Goal: Navigation & Orientation: Go to known website

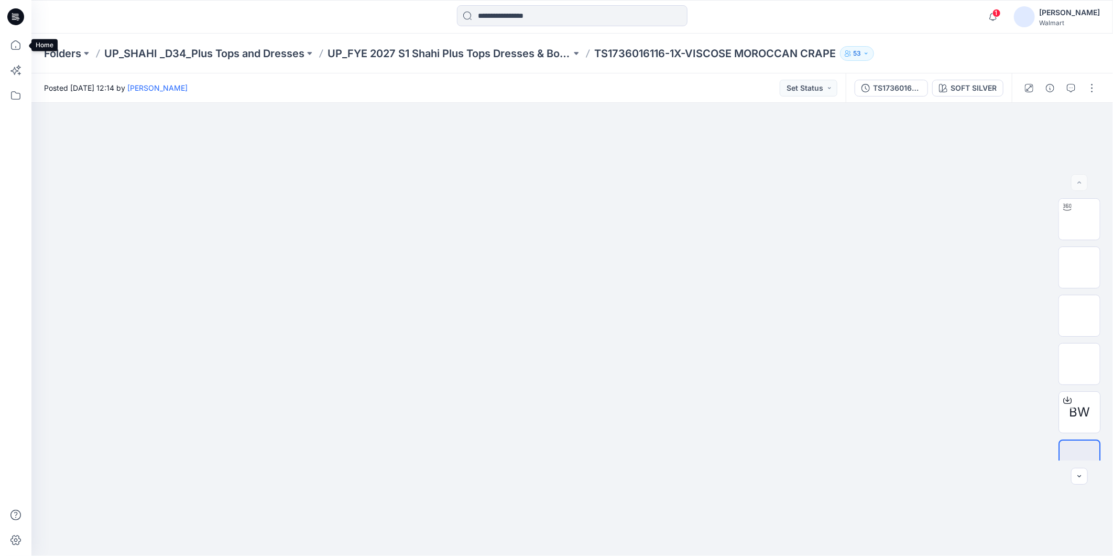
drag, startPoint x: 0, startPoint y: 0, endPoint x: 93, endPoint y: 66, distance: 113.9
click at [14, 45] on icon at bounding box center [15, 45] width 23 height 23
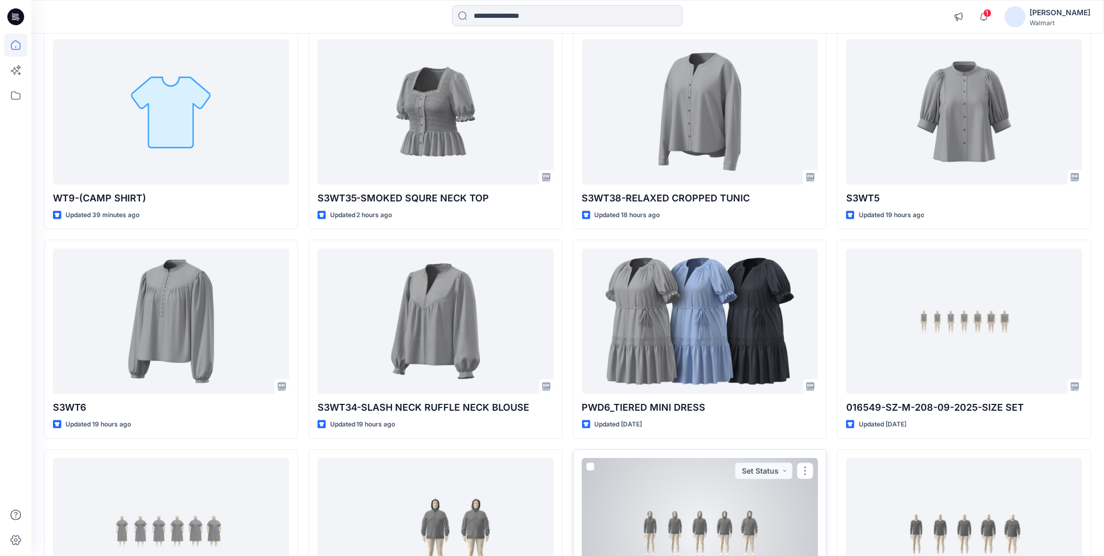
scroll to position [116, 0]
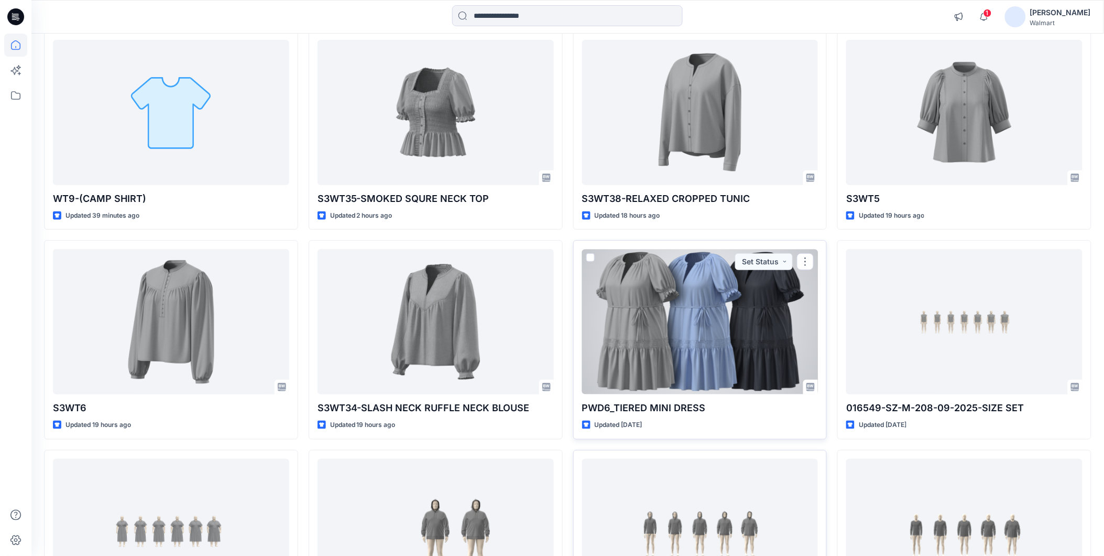
click at [673, 327] on div at bounding box center [700, 321] width 236 height 145
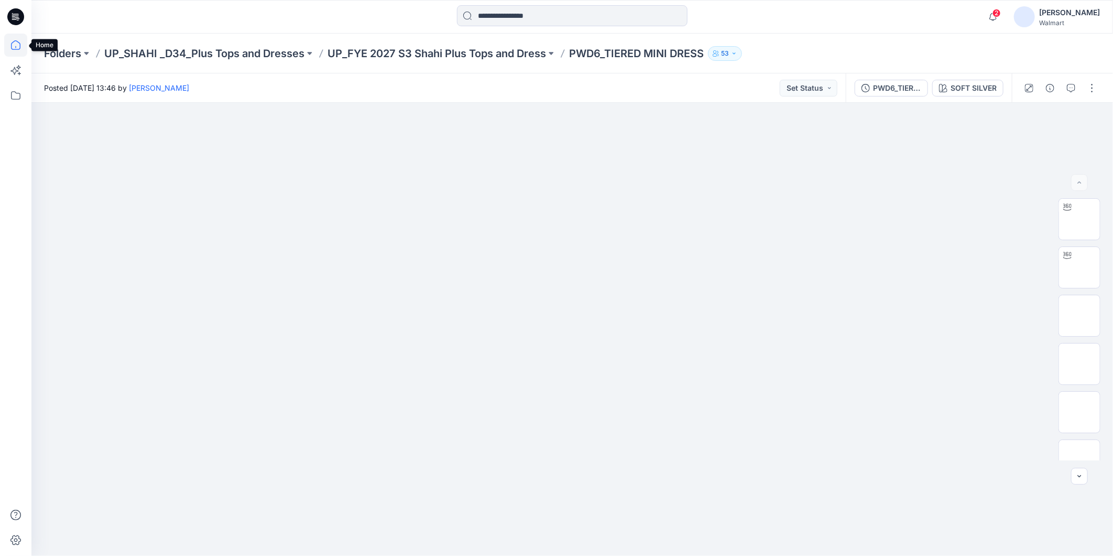
click at [21, 46] on icon at bounding box center [15, 45] width 23 height 23
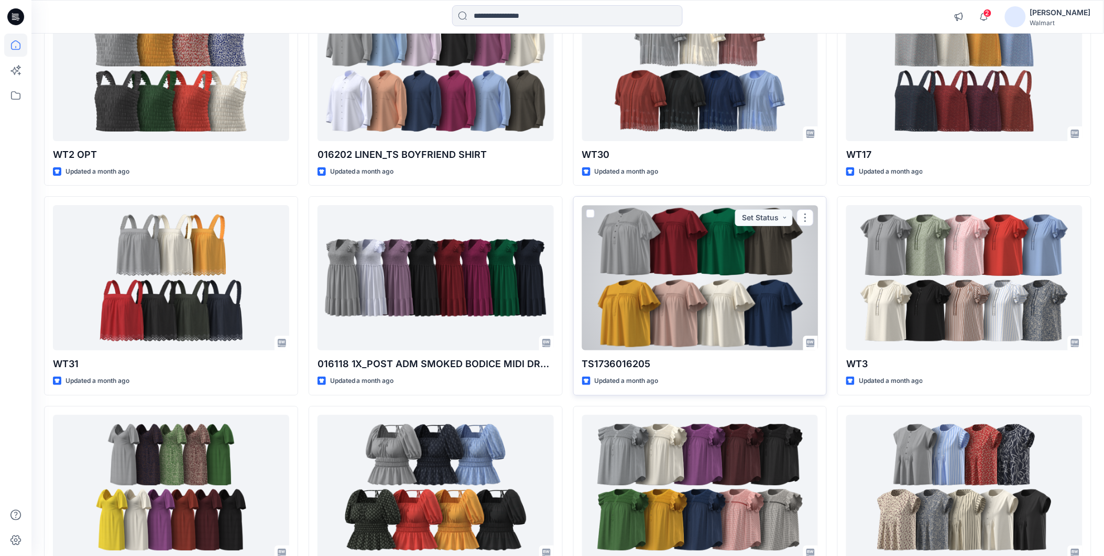
scroll to position [2611, 0]
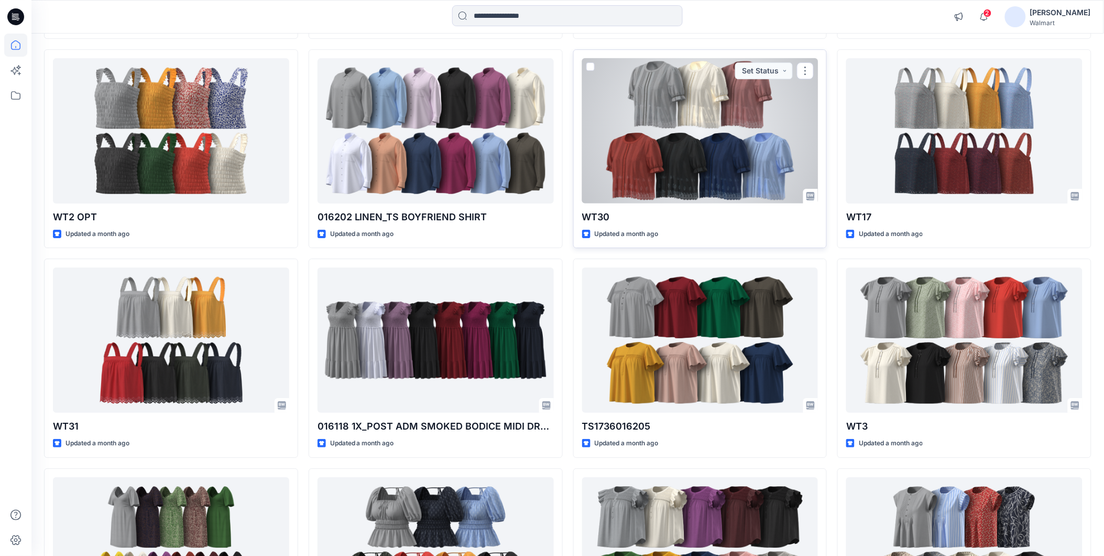
click at [704, 167] on div at bounding box center [700, 130] width 236 height 145
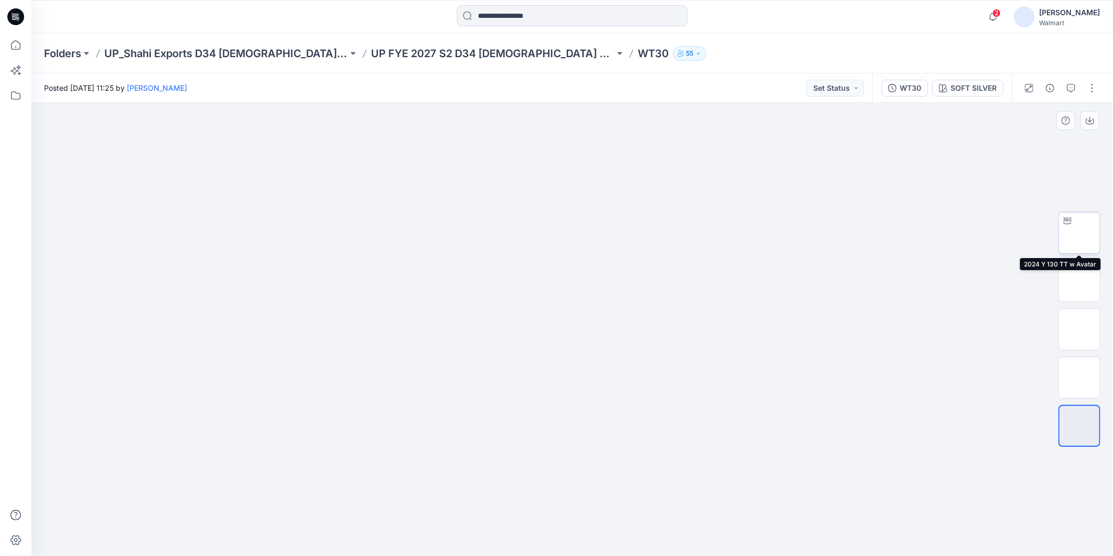
click at [1080, 233] on img at bounding box center [1080, 233] width 0 height 0
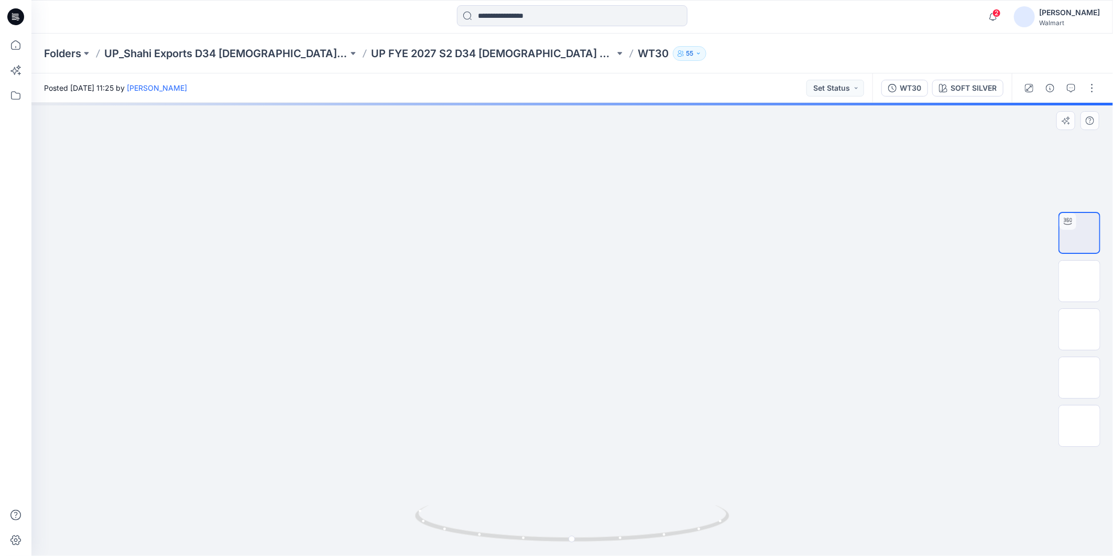
drag, startPoint x: 708, startPoint y: 436, endPoint x: 677, endPoint y: 247, distance: 191.2
drag, startPoint x: 603, startPoint y: 356, endPoint x: 666, endPoint y: 486, distance: 143.9
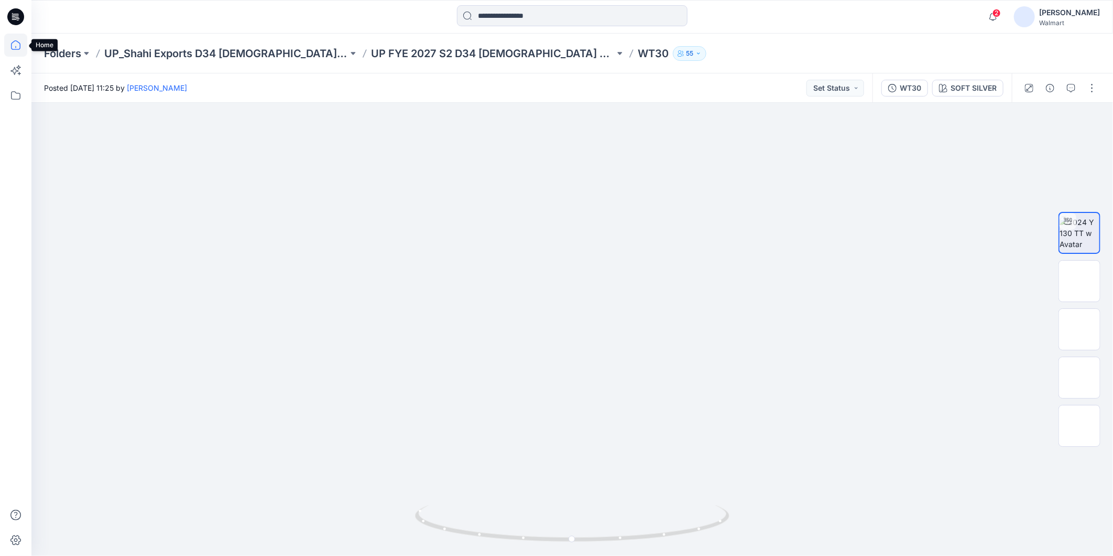
click at [16, 46] on icon at bounding box center [15, 45] width 23 height 23
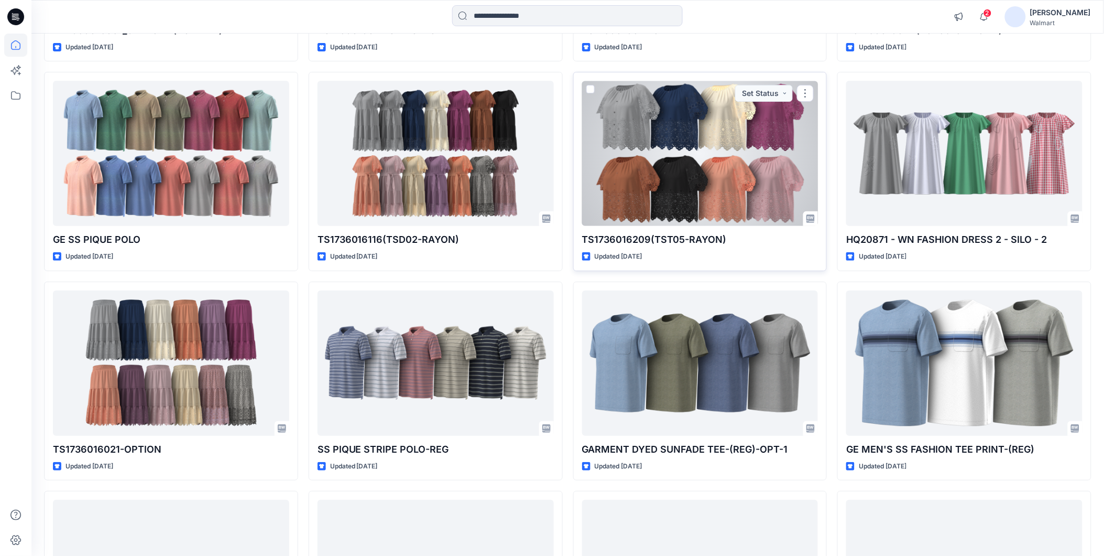
scroll to position [9897, 0]
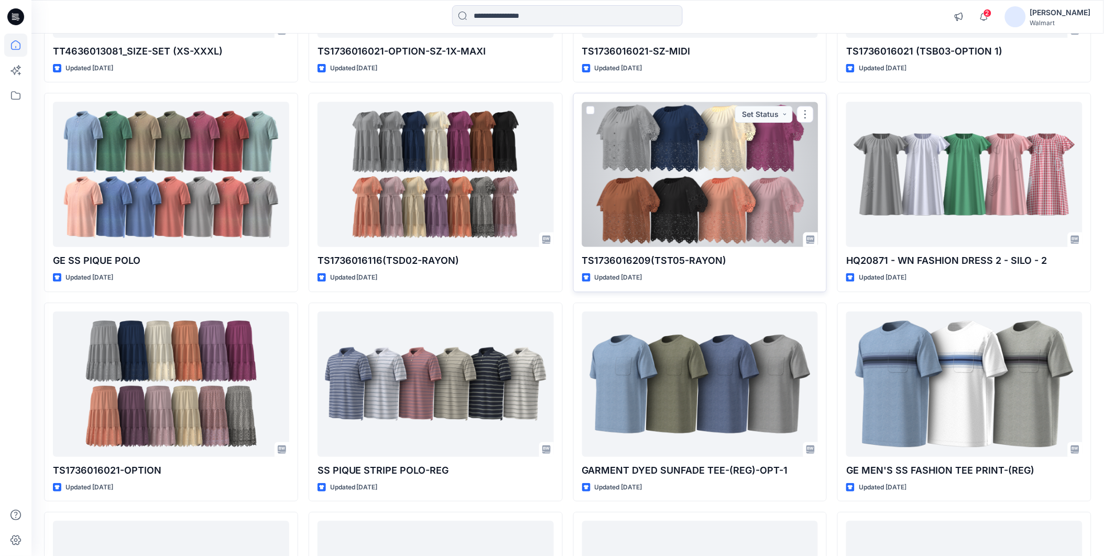
click at [723, 177] on div at bounding box center [700, 174] width 236 height 145
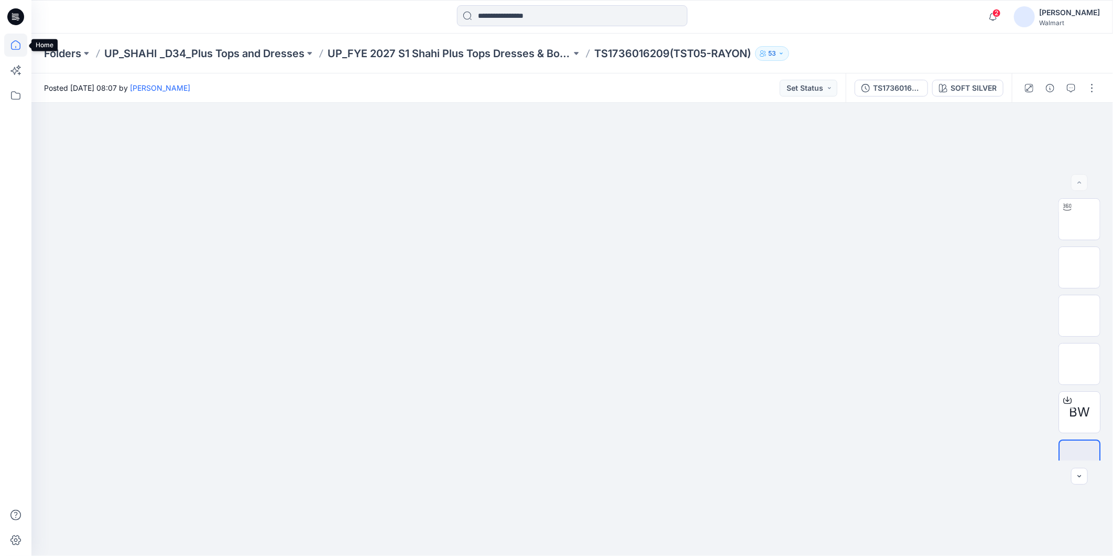
click at [16, 48] on icon at bounding box center [15, 45] width 23 height 23
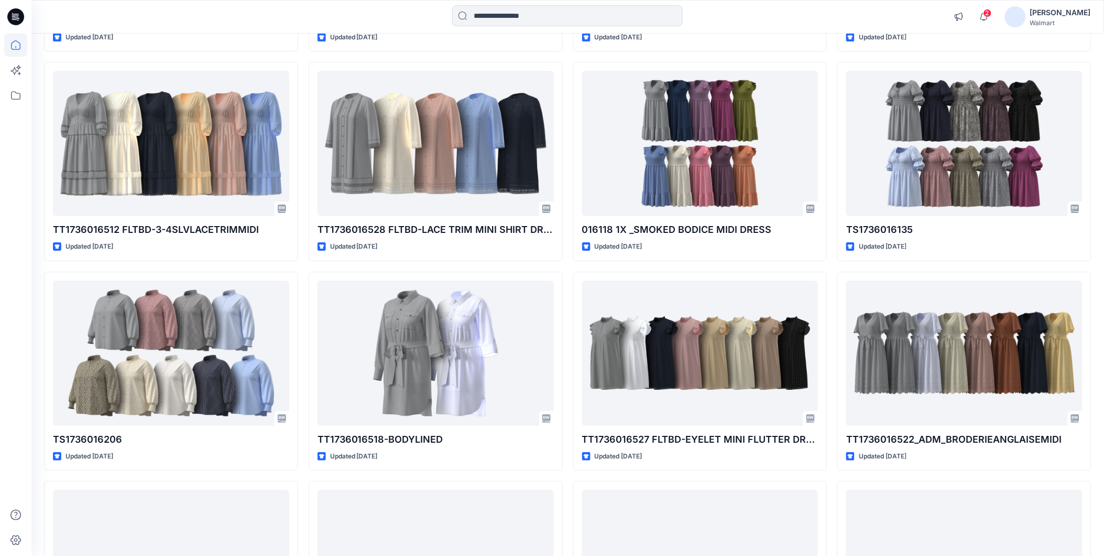
scroll to position [11104, 0]
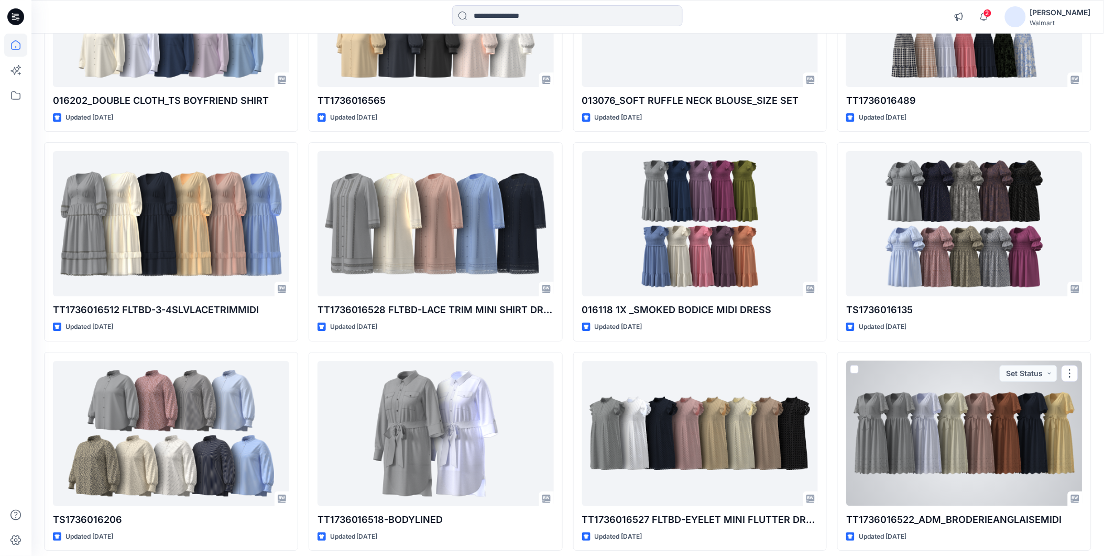
click at [958, 458] on div at bounding box center [965, 433] width 236 height 145
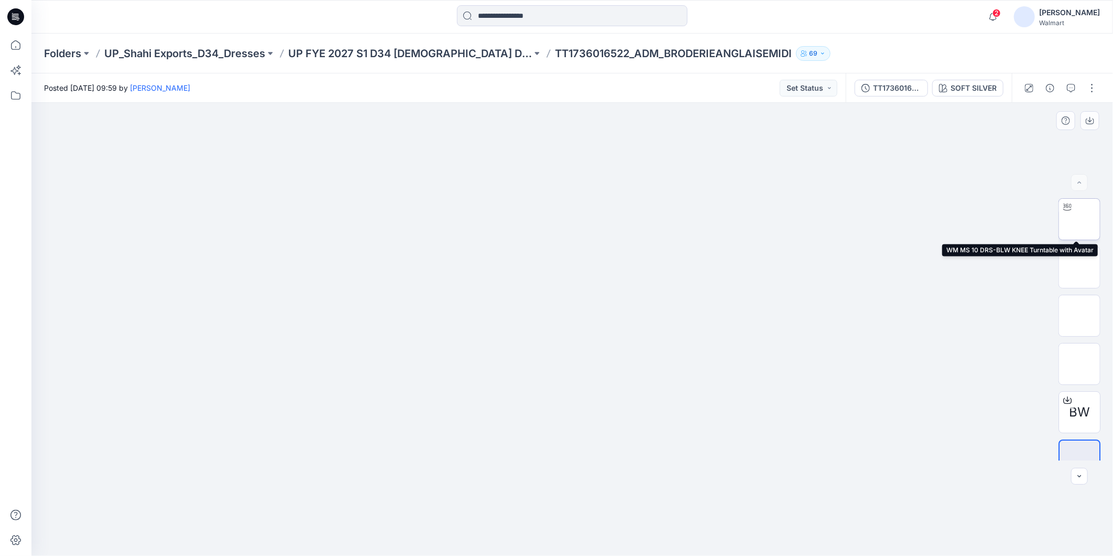
click at [1080, 219] on img at bounding box center [1080, 219] width 0 height 0
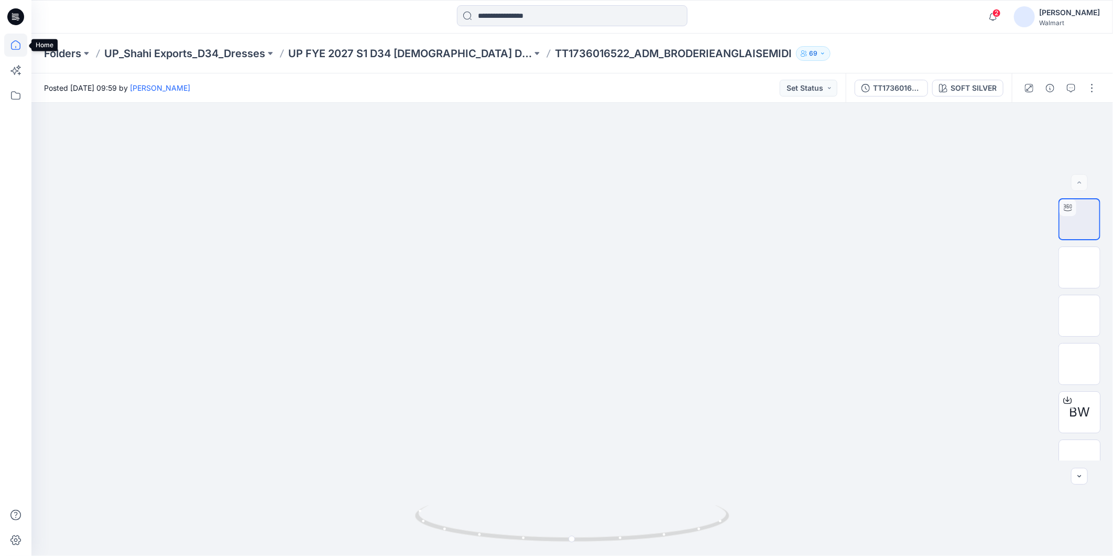
click at [16, 42] on icon at bounding box center [15, 45] width 23 height 23
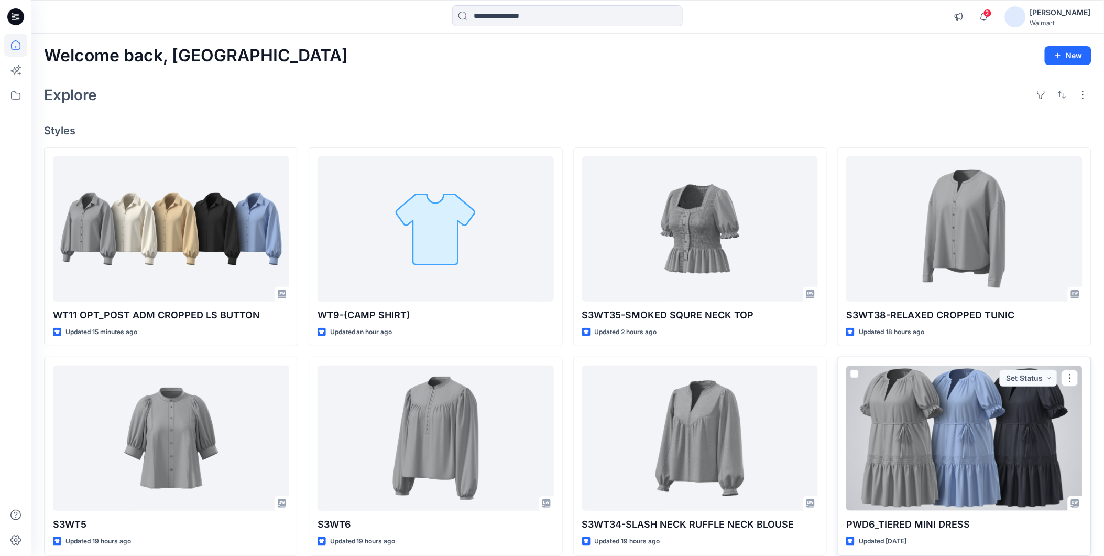
click at [952, 415] on div at bounding box center [965, 437] width 236 height 145
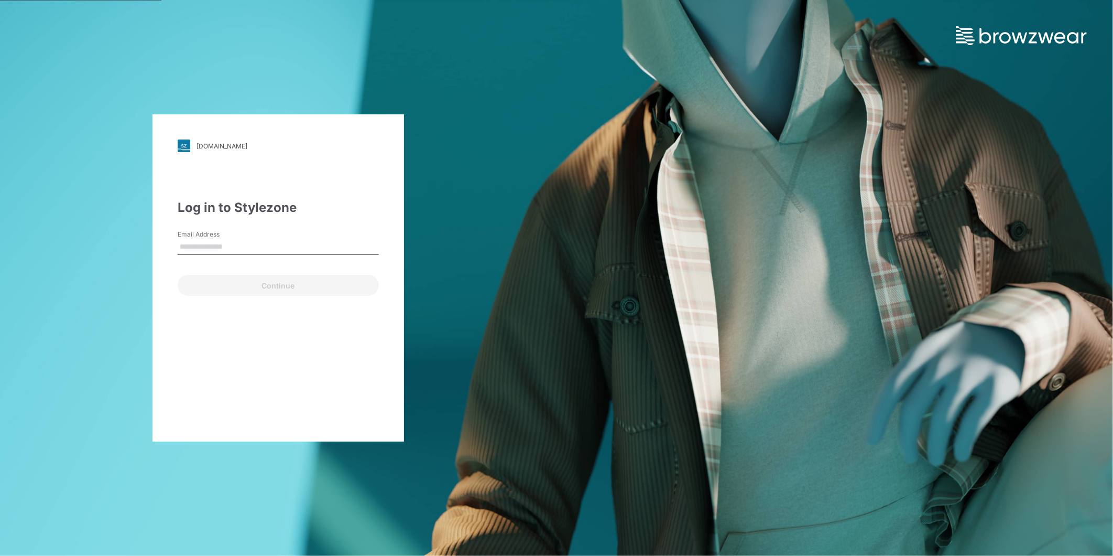
click at [209, 248] on input "Email Address" at bounding box center [278, 247] width 201 height 16
type input "**********"
click at [203, 280] on button "Continue" at bounding box center [278, 285] width 201 height 21
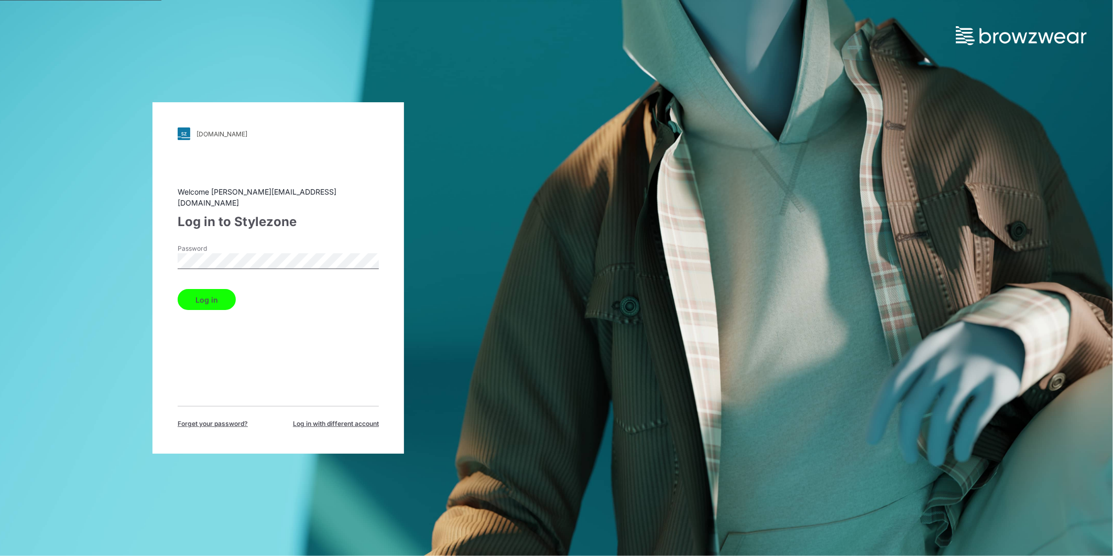
click at [206, 289] on button "Log in" at bounding box center [207, 299] width 58 height 21
